Goal: Task Accomplishment & Management: Manage account settings

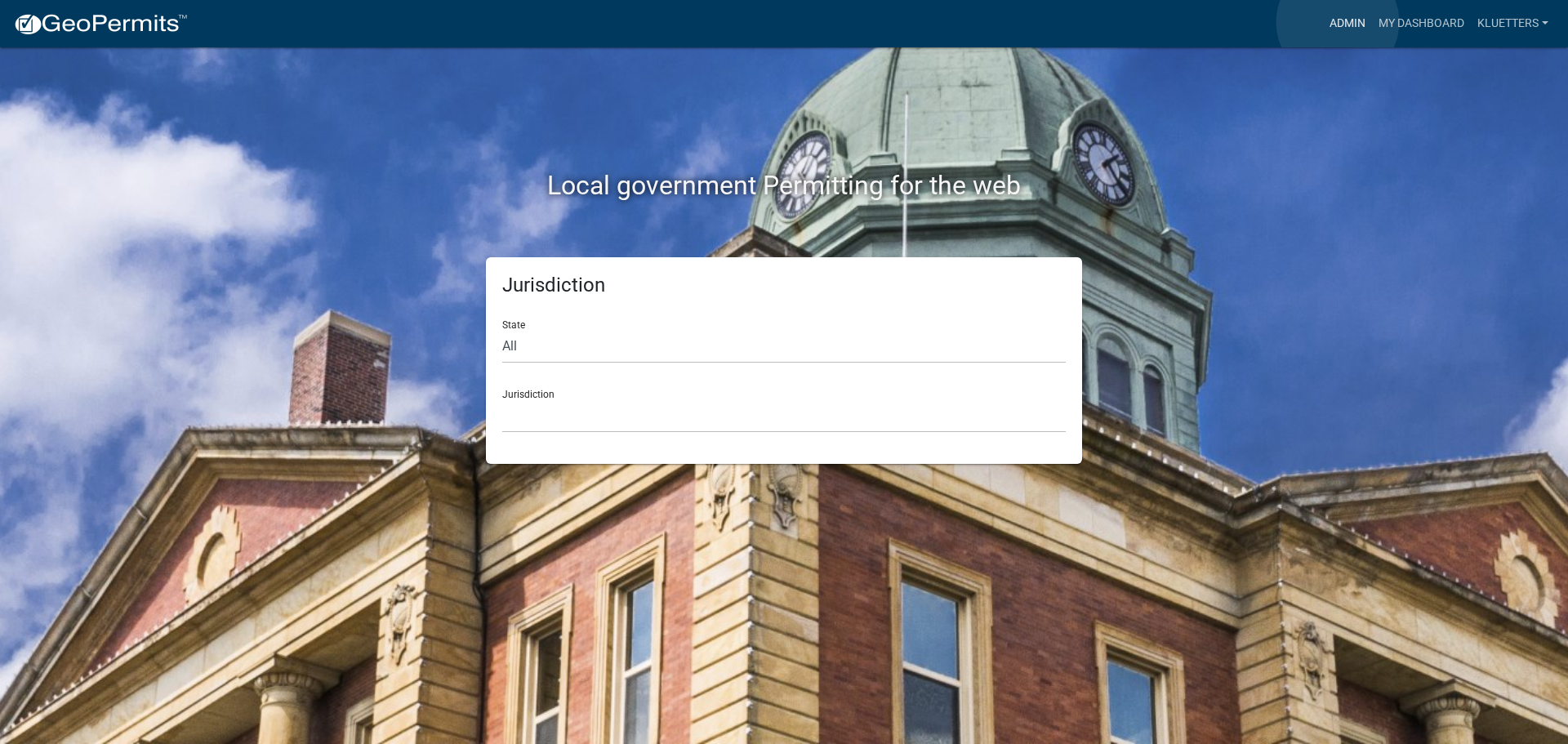
click at [1338, 22] on link "Admin" at bounding box center [1347, 23] width 49 height 31
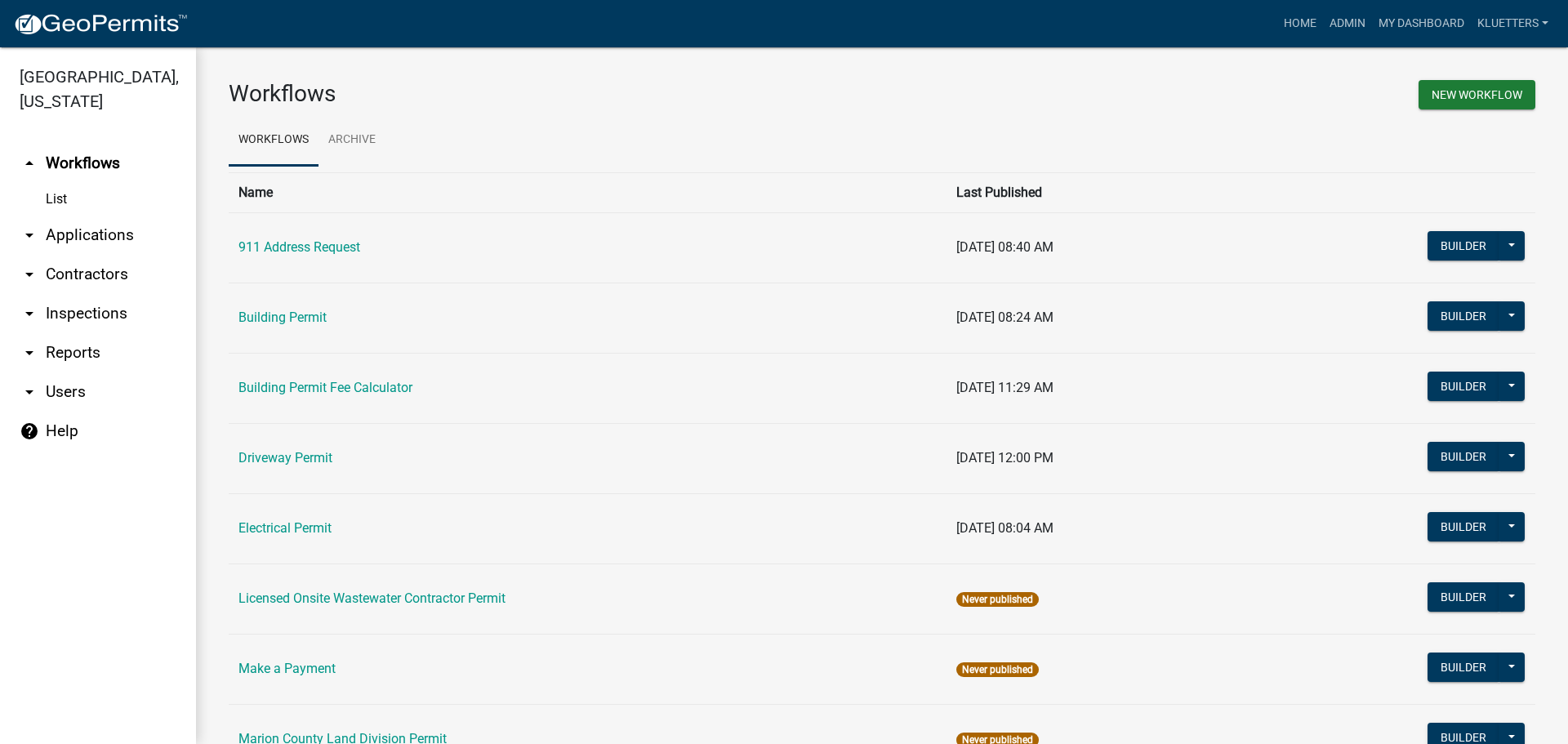
click at [86, 216] on link "arrow_drop_down Applications" at bounding box center [97, 235] width 196 height 39
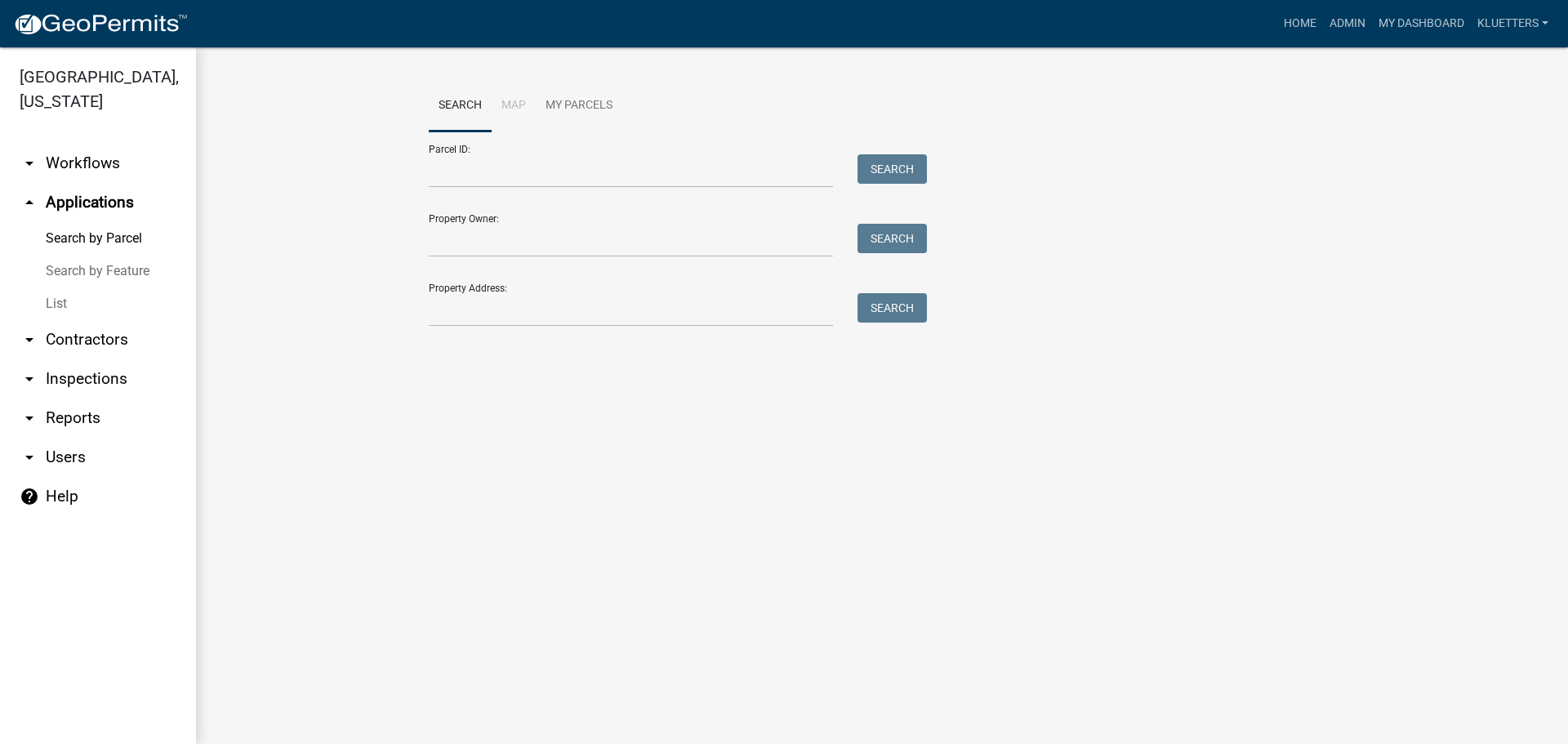
click at [62, 287] on link "List" at bounding box center [97, 303] width 196 height 32
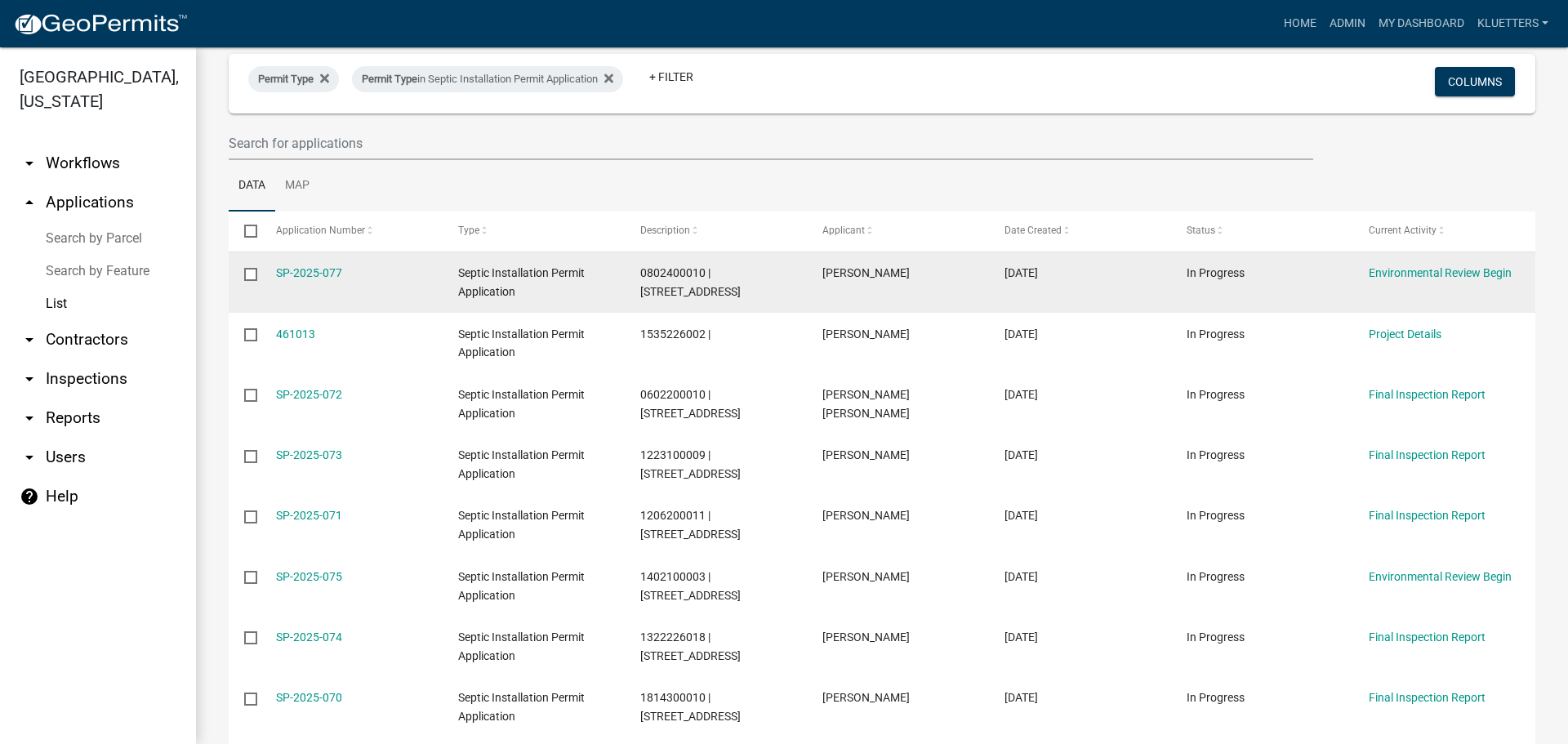
scroll to position [82, 0]
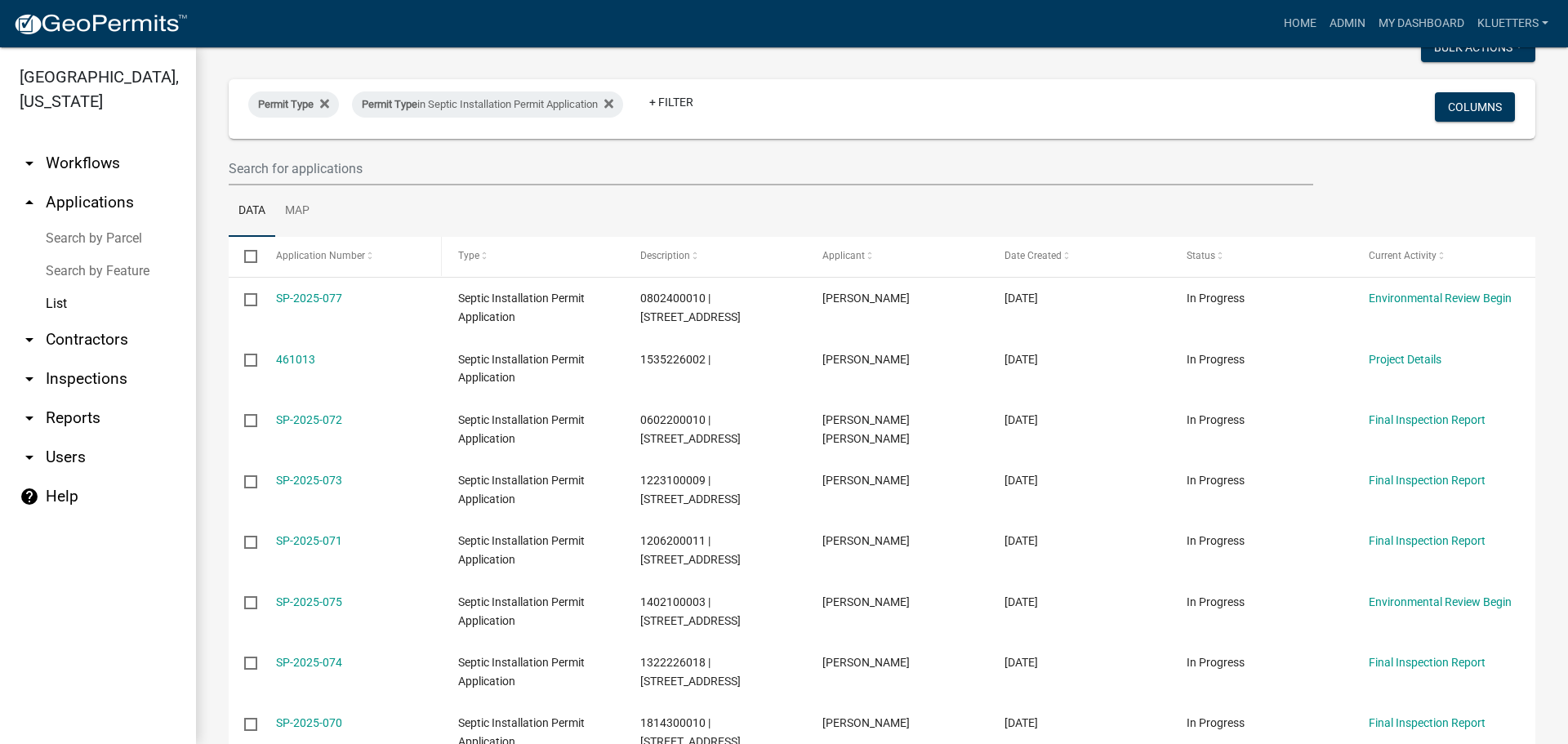
click at [366, 260] on span at bounding box center [370, 256] width 10 height 12
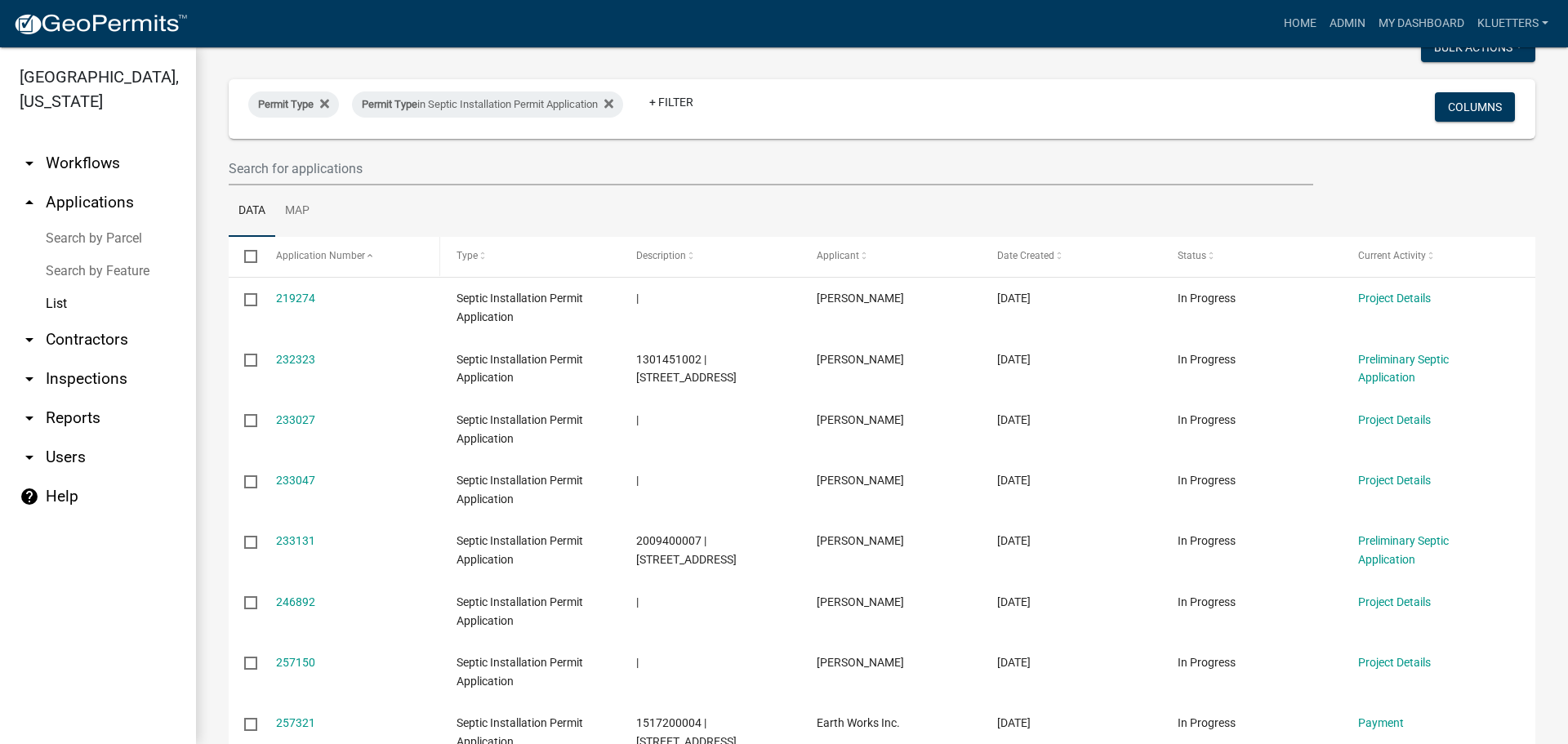
click at [366, 260] on span at bounding box center [370, 256] width 10 height 12
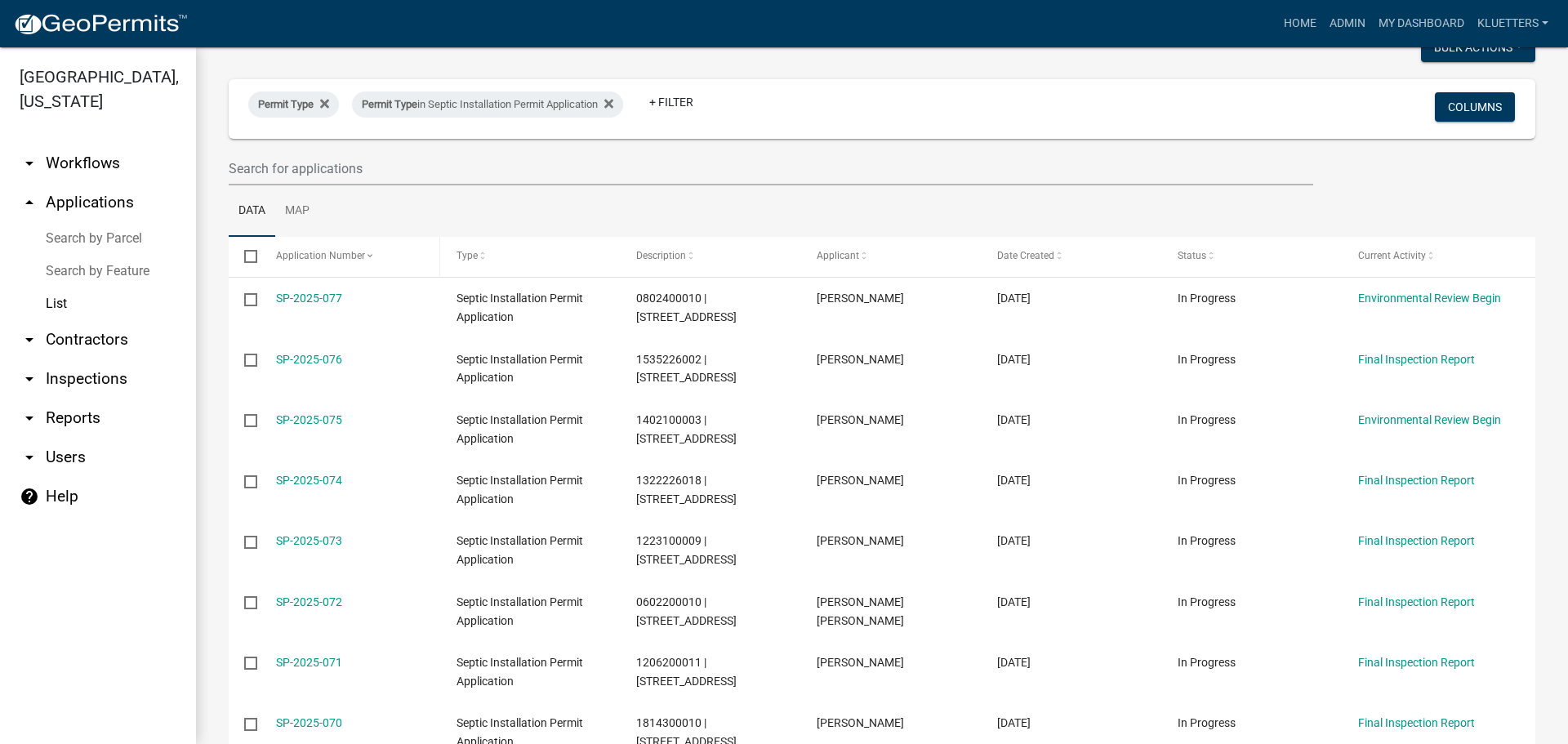
click at [366, 256] on span at bounding box center [370, 256] width 10 height 12
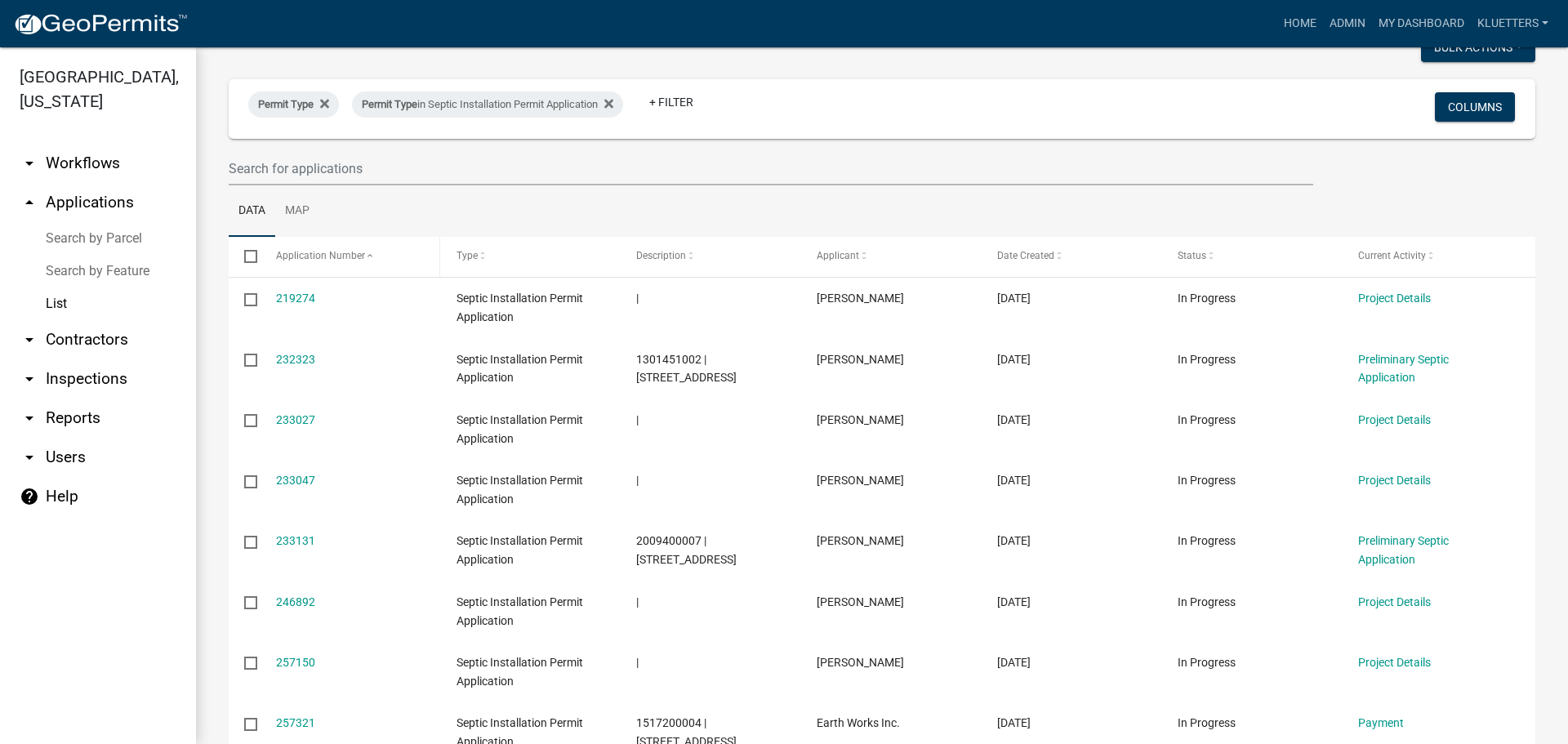
click at [366, 256] on span at bounding box center [370, 256] width 10 height 12
